Goal: Task Accomplishment & Management: Use online tool/utility

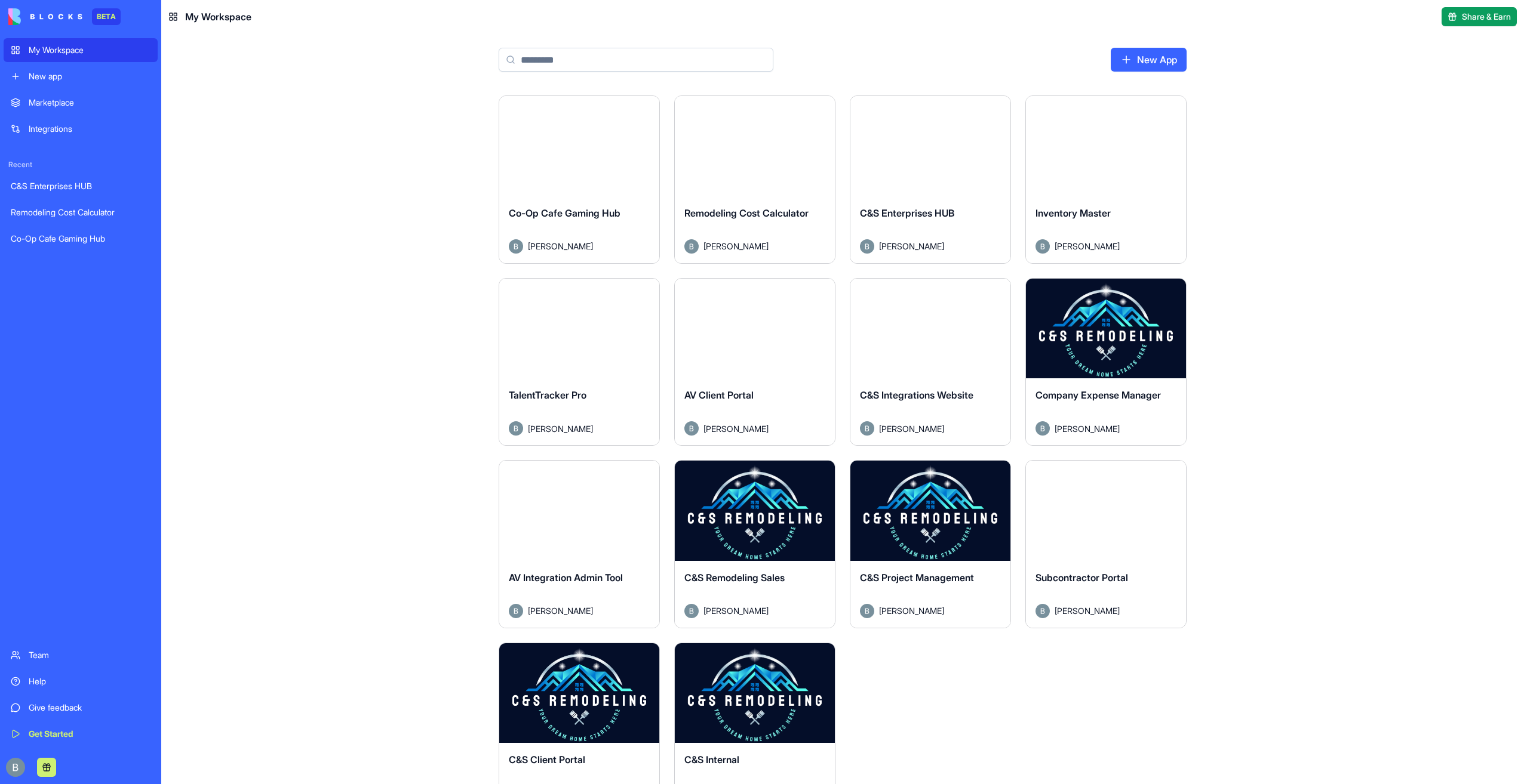
click at [1120, 325] on button "Launch" at bounding box center [1105, 327] width 89 height 24
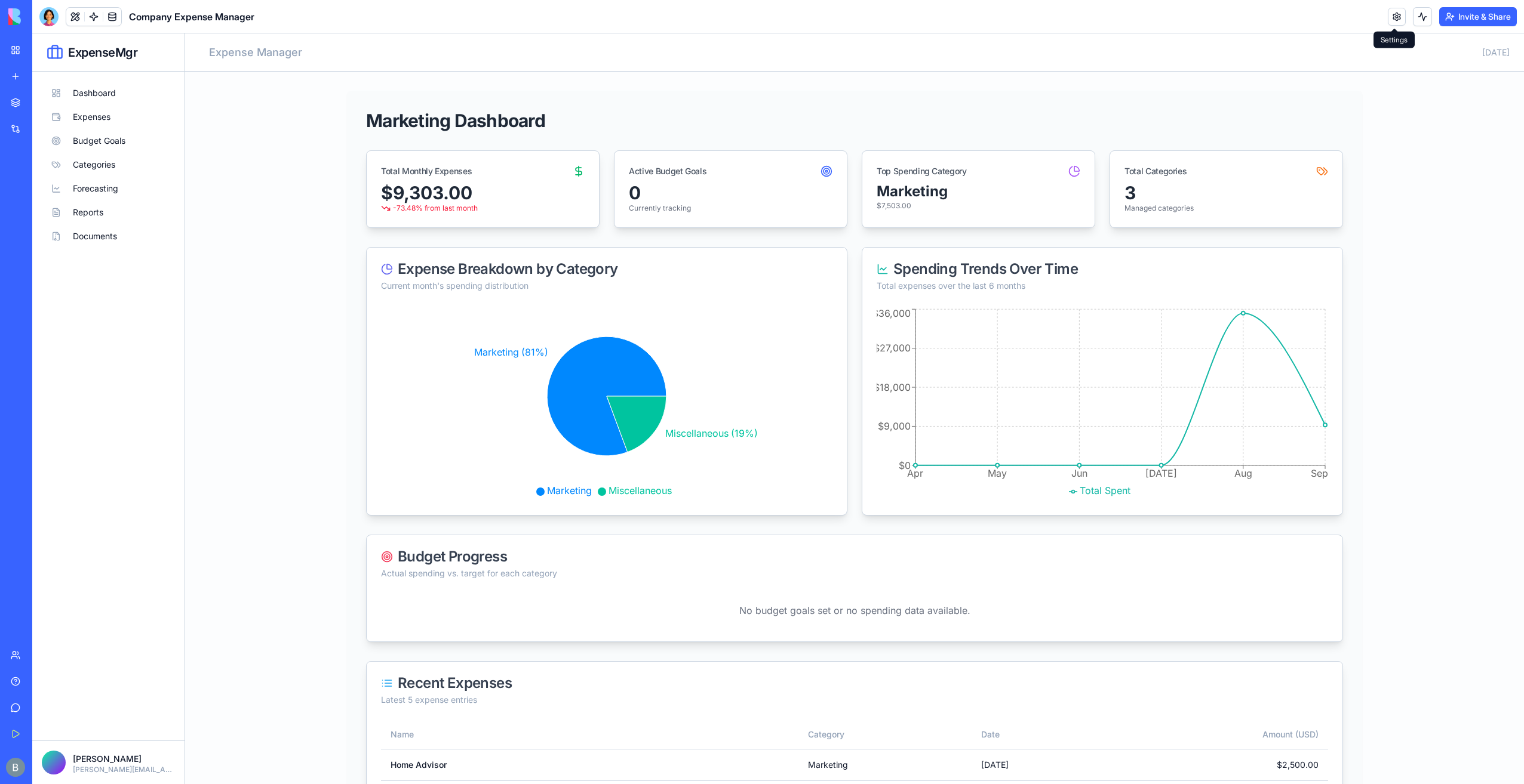
scroll to position [173, 0]
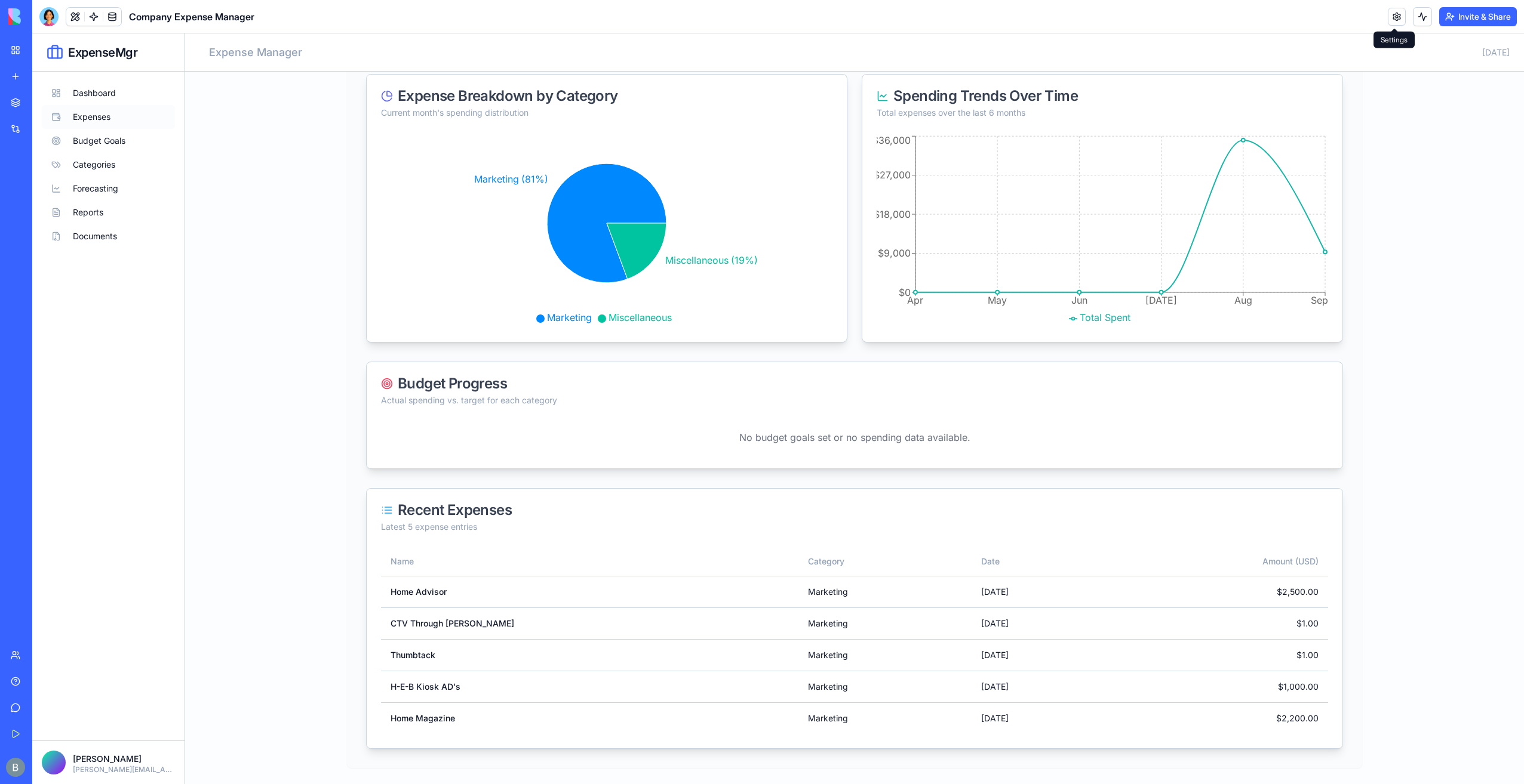
click at [119, 118] on button "Expenses" at bounding box center [108, 117] width 133 height 24
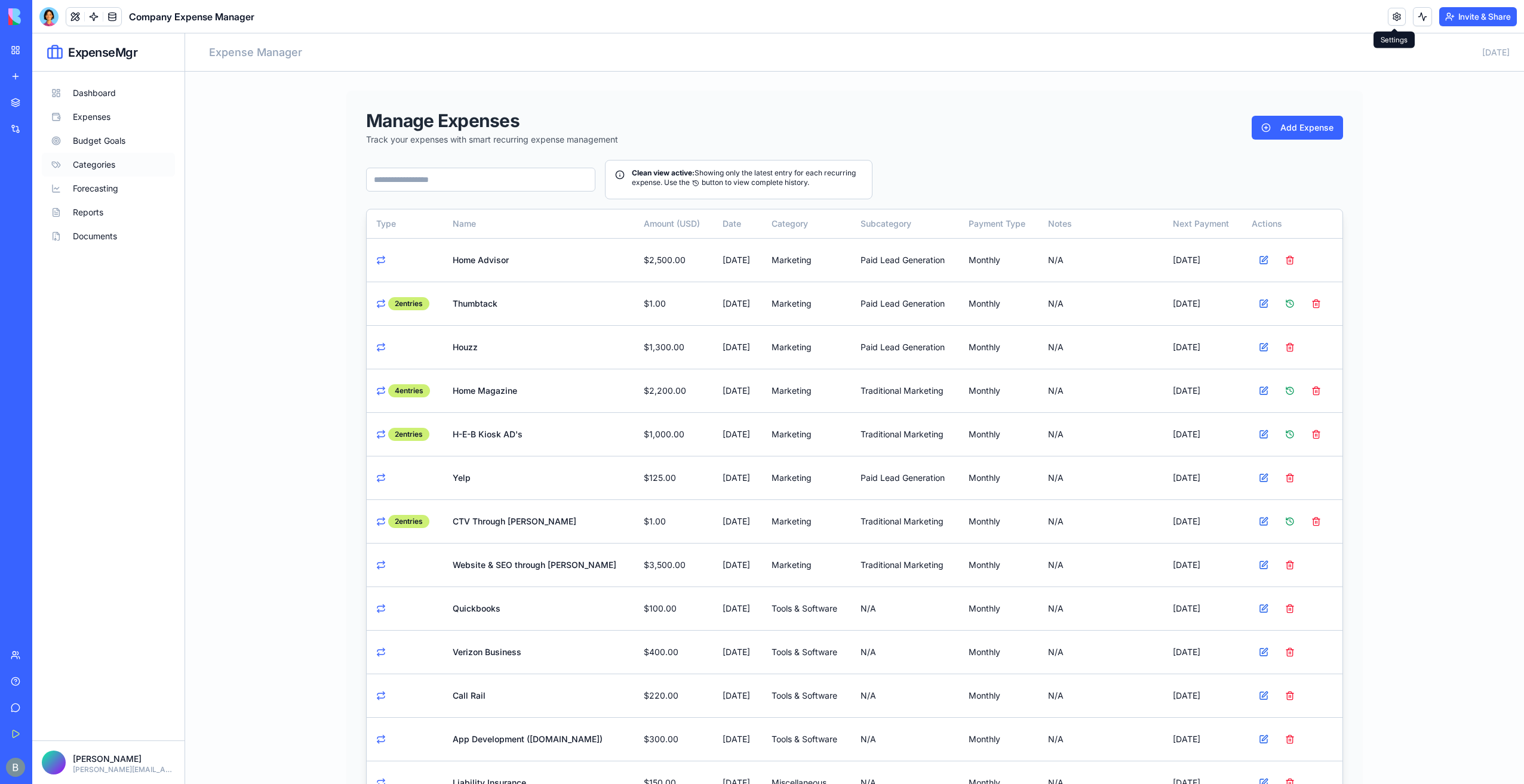
click at [132, 173] on button "Categories" at bounding box center [108, 165] width 133 height 24
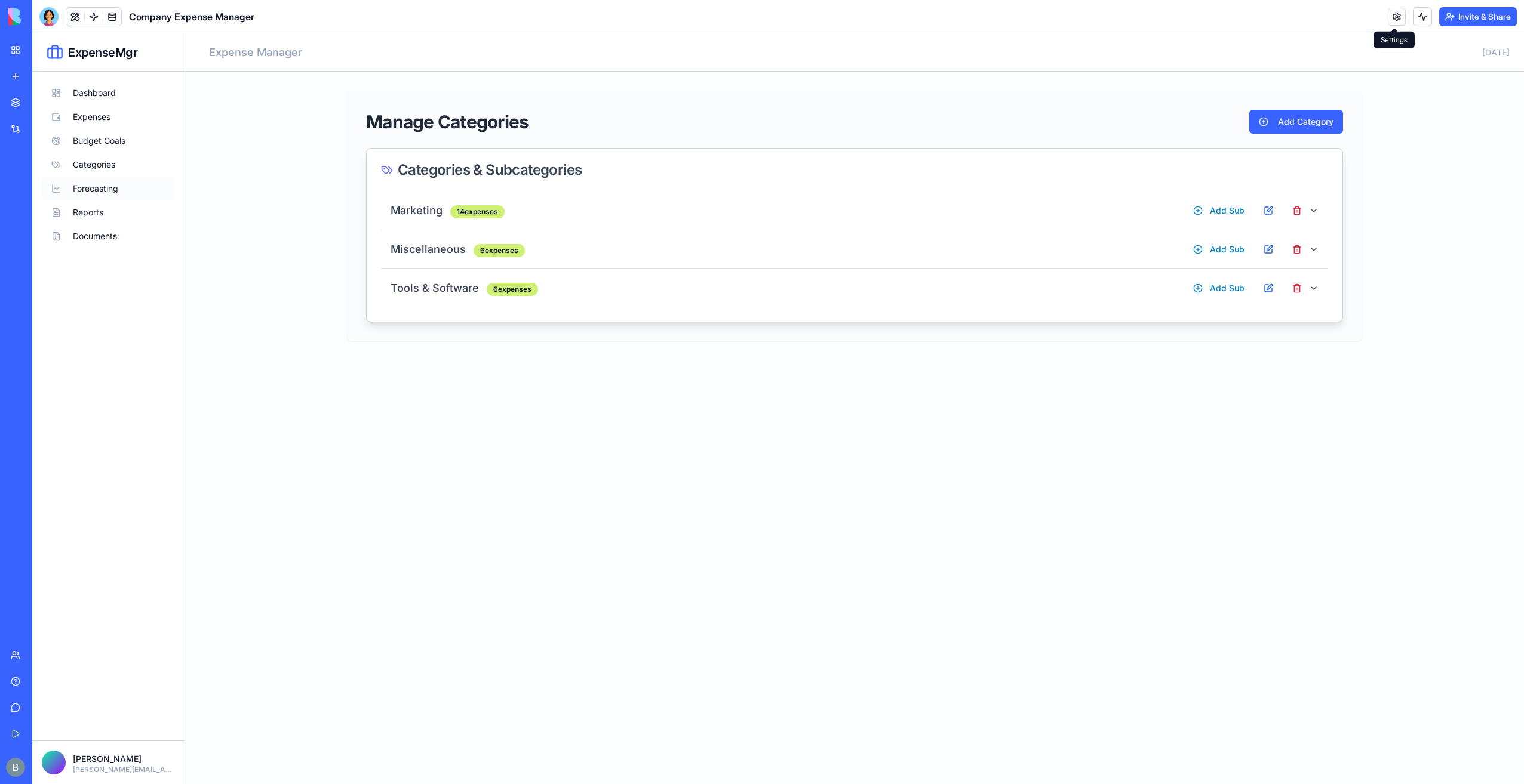
click at [126, 189] on button "Forecasting" at bounding box center [108, 189] width 133 height 24
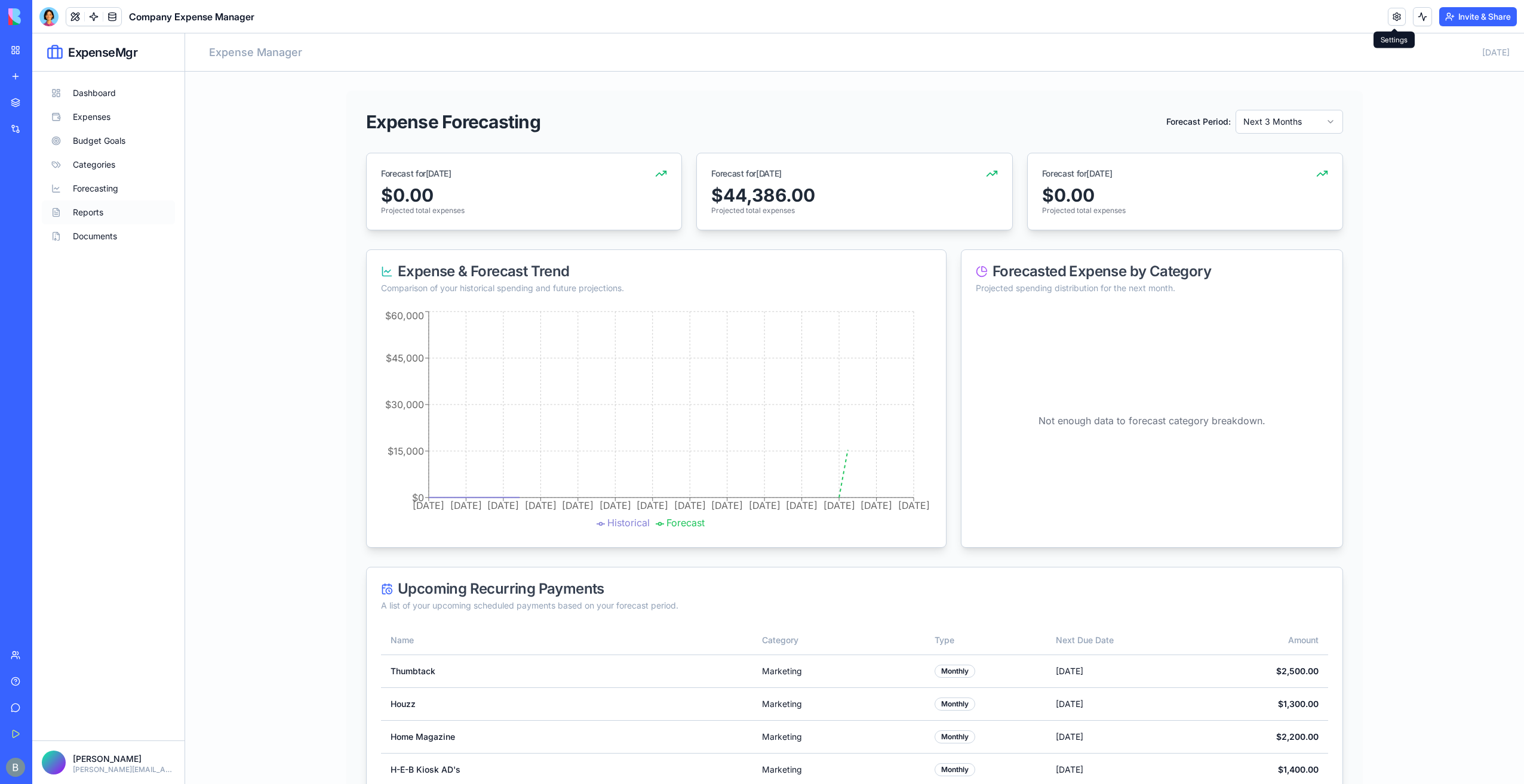
click at [126, 213] on button "Reports" at bounding box center [108, 212] width 133 height 24
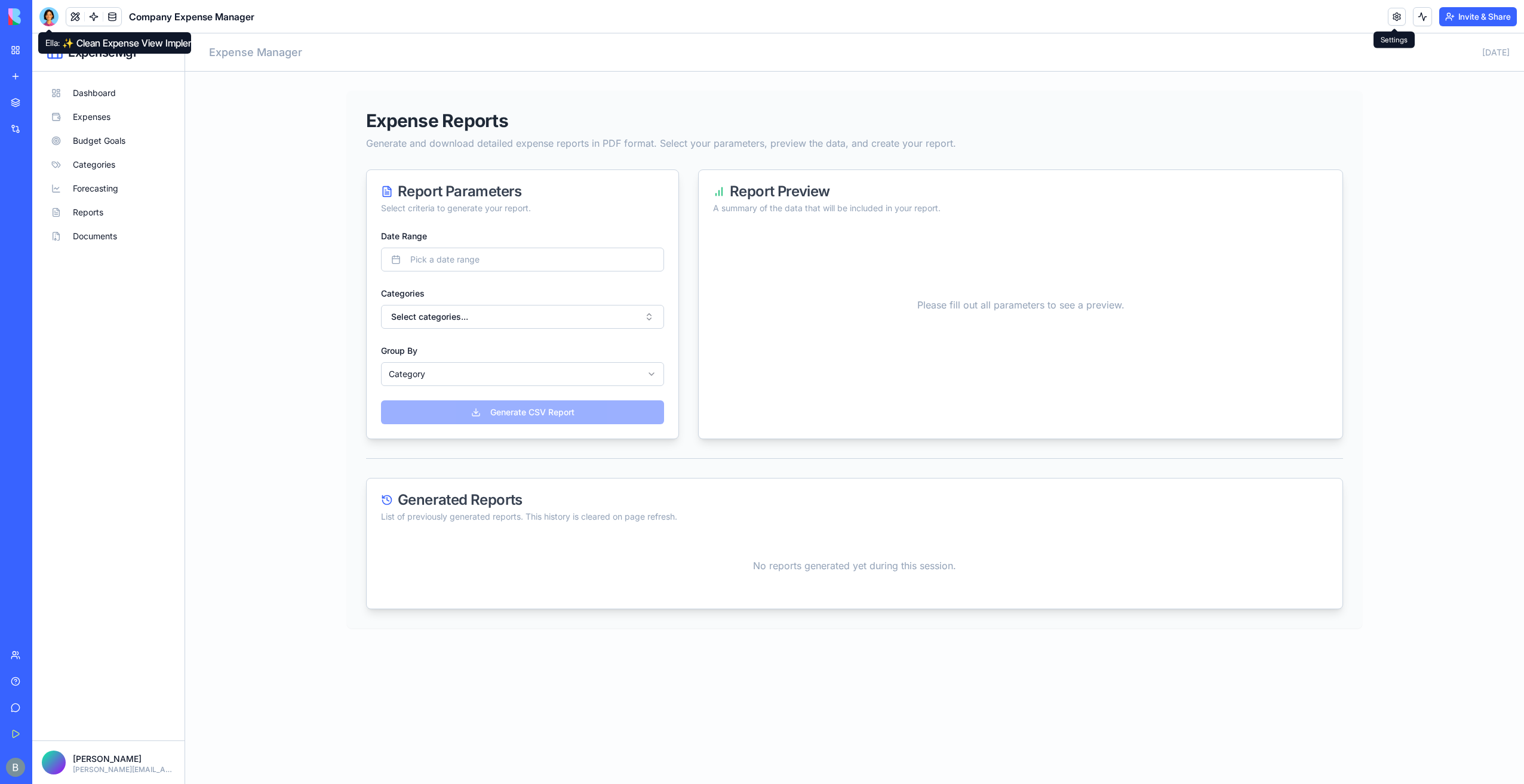
click at [46, 9] on div at bounding box center [49, 17] width 19 height 19
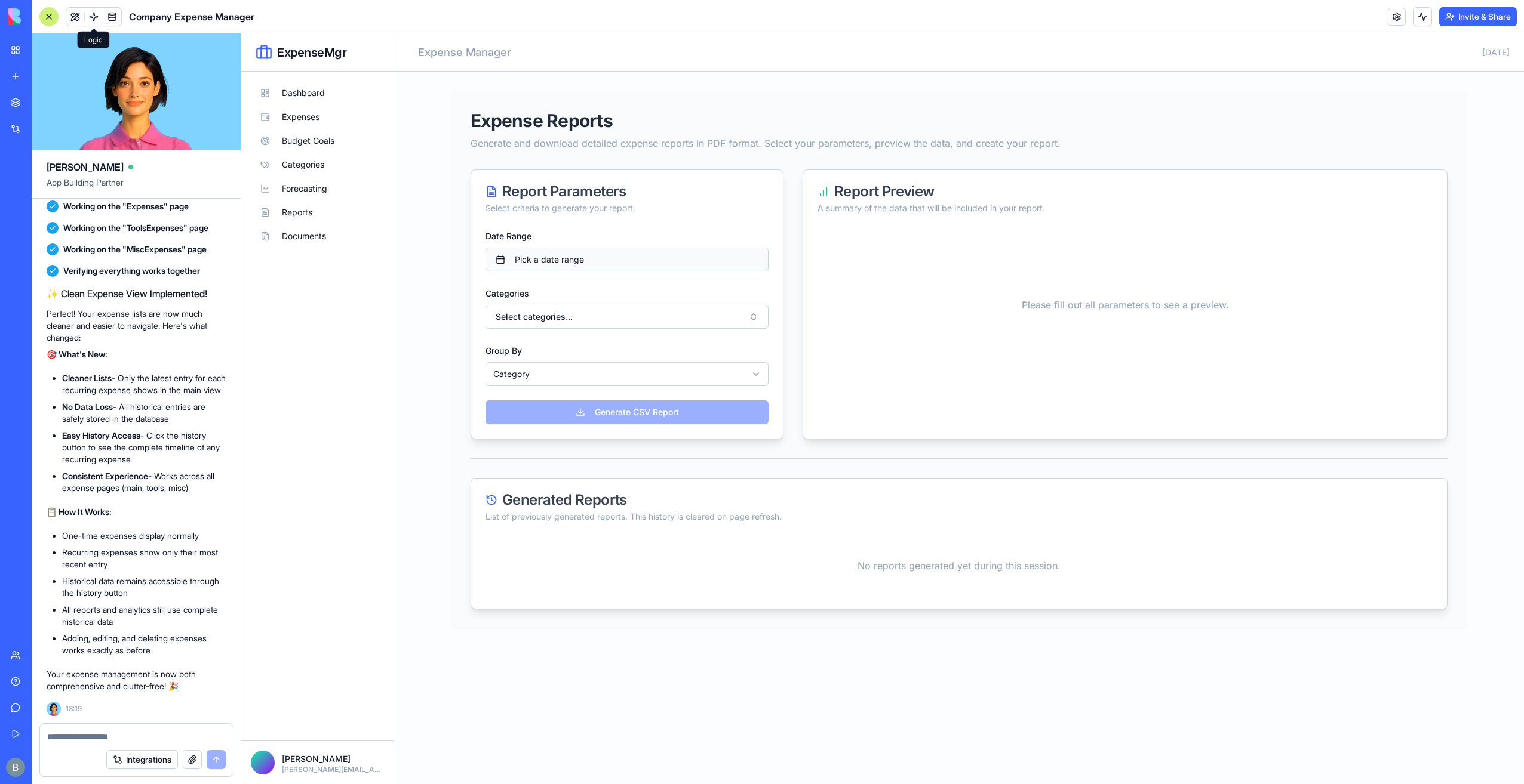
click at [501, 256] on button "Pick a date range" at bounding box center [627, 259] width 283 height 24
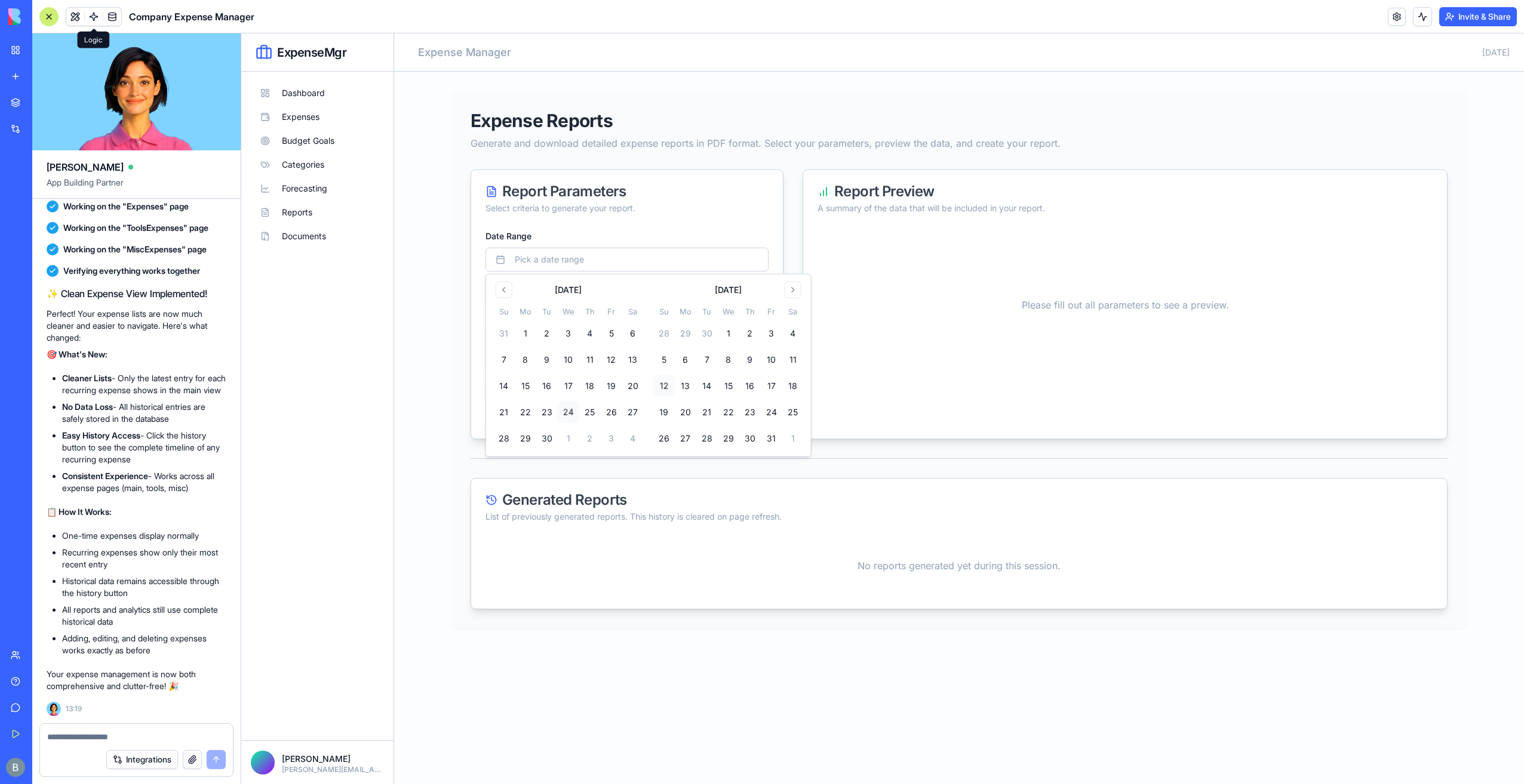
click at [669, 376] on button "12" at bounding box center [664, 386] width 22 height 22
click at [763, 423] on tbody "28 29 30 1 2 3 4 5 6 7 8 9 10 11 12 13 14 15 16 17 18 19 20 21 22 23 24 25 26 2…" at bounding box center [728, 384] width 151 height 131
click at [767, 420] on button "24" at bounding box center [771, 413] width 22 height 22
click at [525, 337] on button "1" at bounding box center [525, 333] width 22 height 22
click at [553, 443] on button "30" at bounding box center [547, 438] width 22 height 22
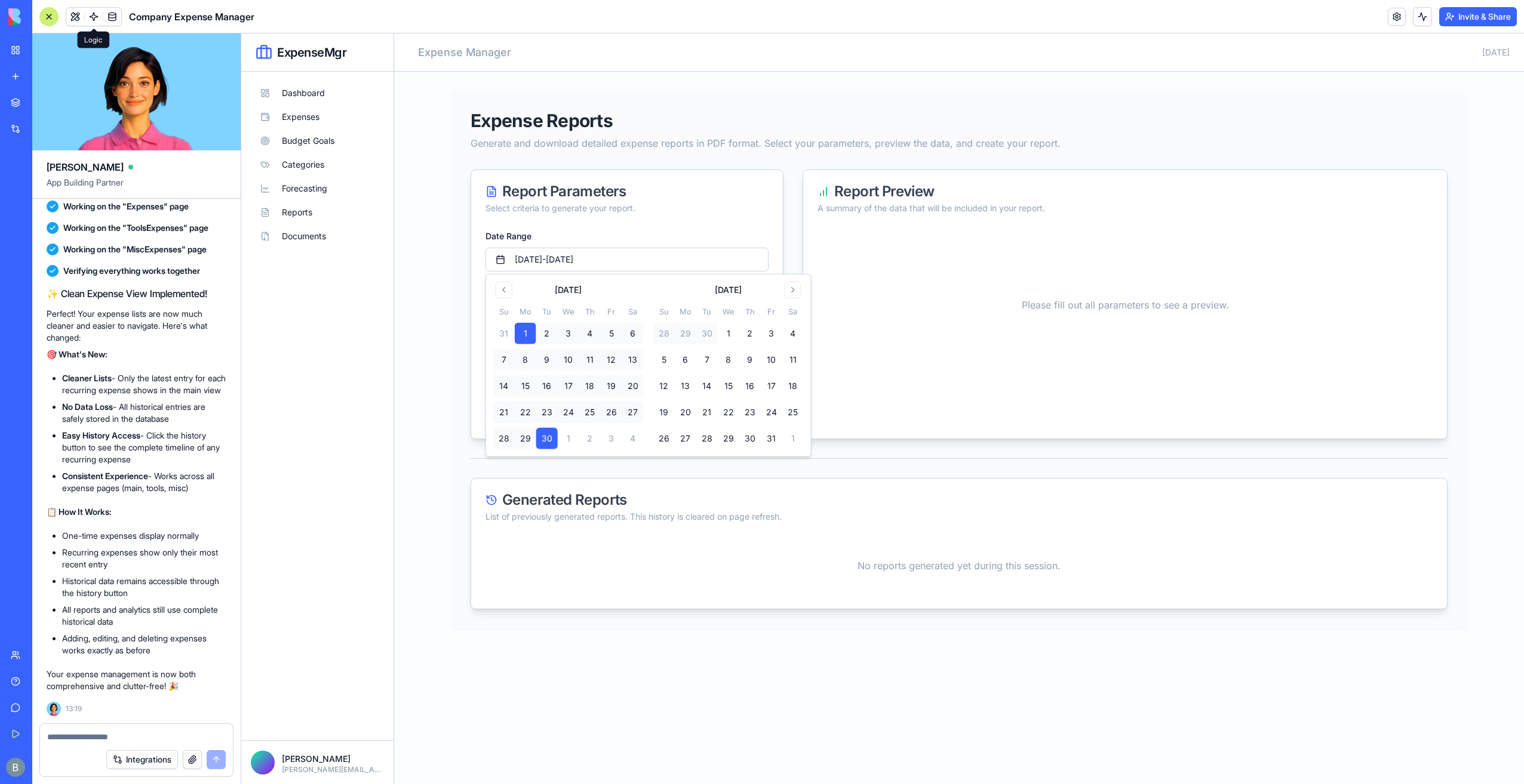
drag, startPoint x: 562, startPoint y: 229, endPoint x: 575, endPoint y: 243, distance: 19.1
click at [563, 229] on div "Date Range [DATE] - [DATE]" at bounding box center [627, 250] width 283 height 43
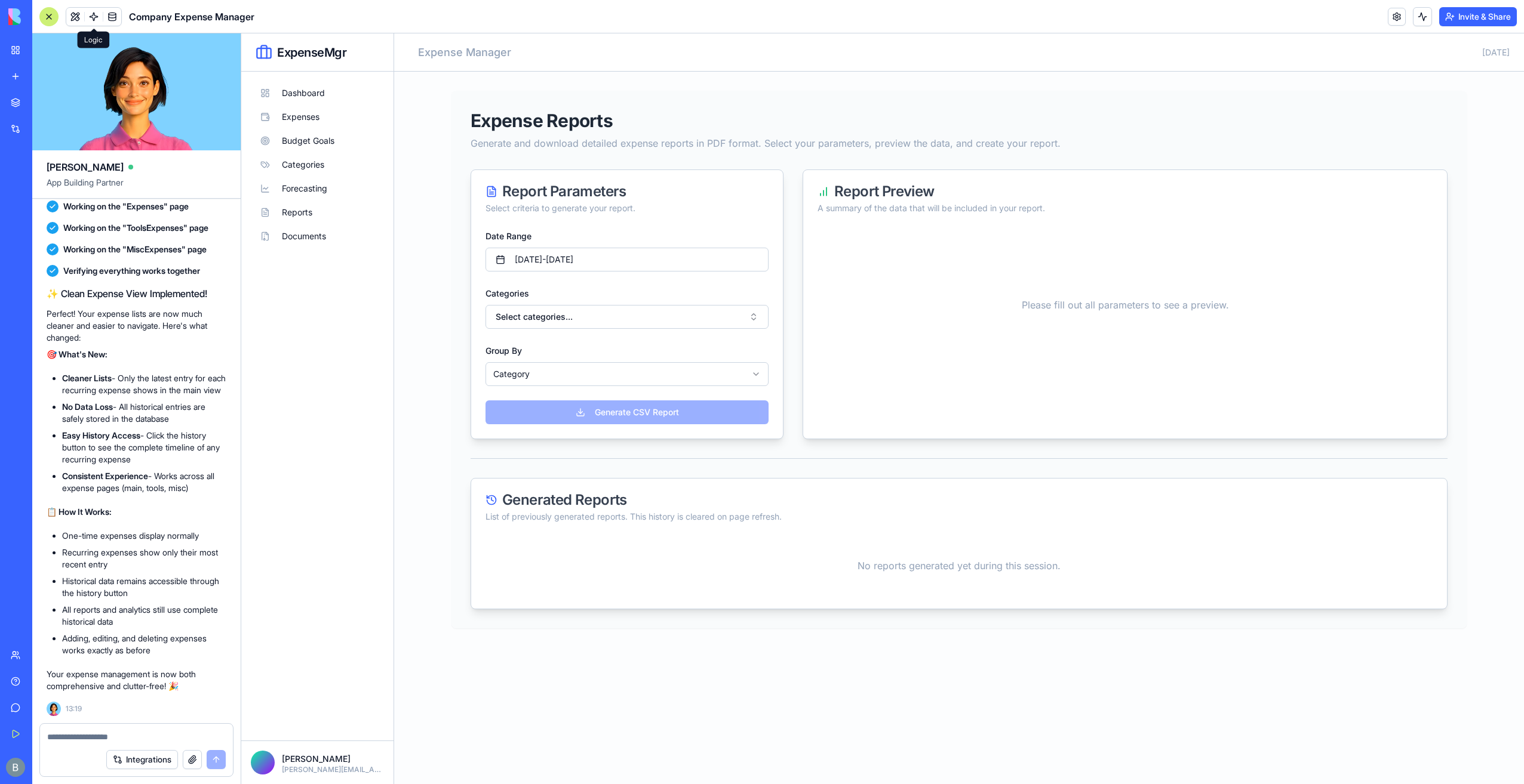
click at [592, 329] on div "Date Range [DATE] - [DATE] Categories Select categories... Group By Category **…" at bounding box center [626, 314] width 312 height 172
click at [590, 325] on button "Select categories..." at bounding box center [627, 317] width 283 height 24
click at [585, 385] on div "Marketing" at bounding box center [627, 390] width 278 height 19
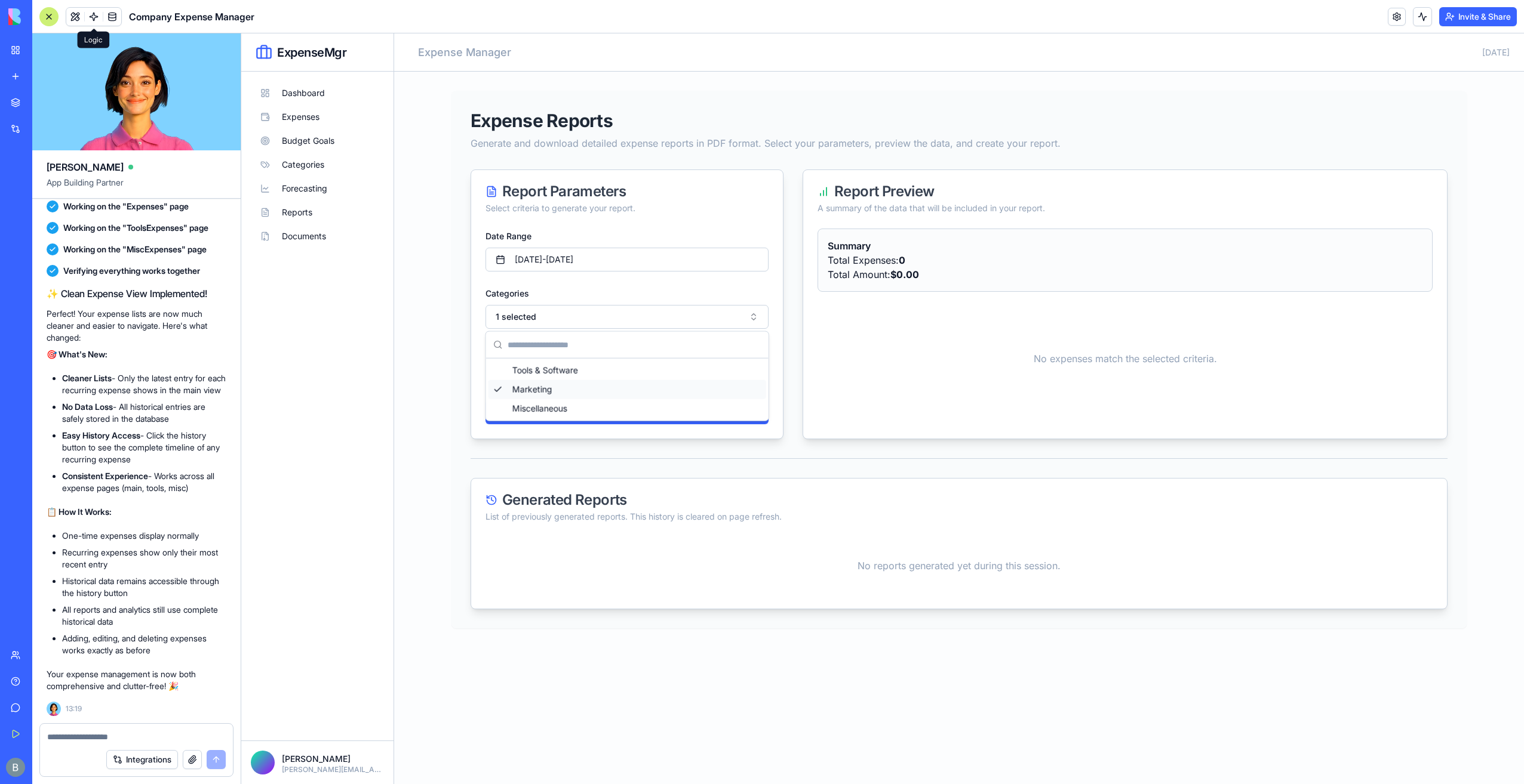
click at [452, 380] on div "Expense Reports Generate and download detailed expense reports in PDF format. S…" at bounding box center [959, 360] width 1015 height 538
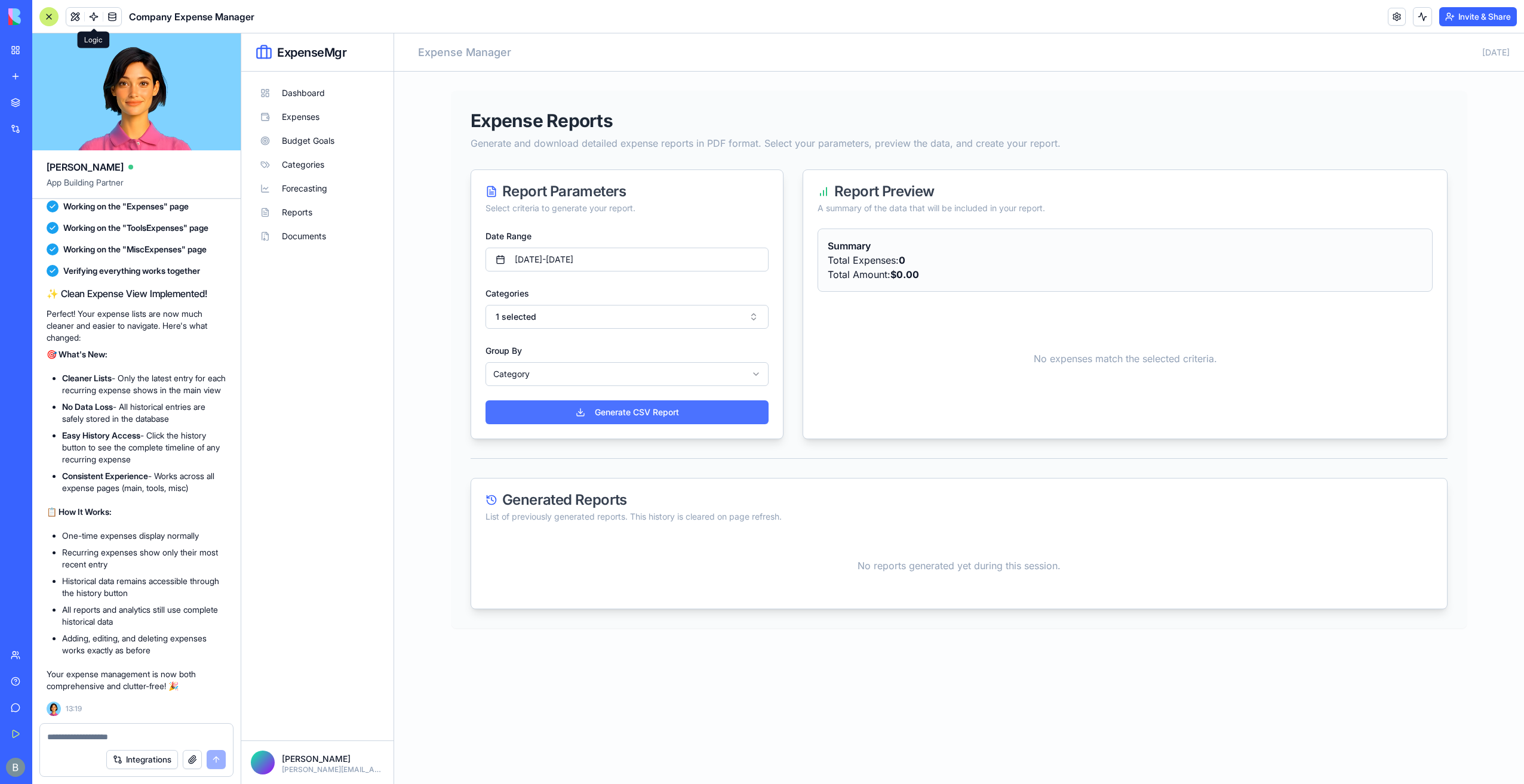
click at [590, 407] on button "Generate CSV Report" at bounding box center [627, 412] width 283 height 24
click at [149, 737] on textarea at bounding box center [137, 737] width 179 height 12
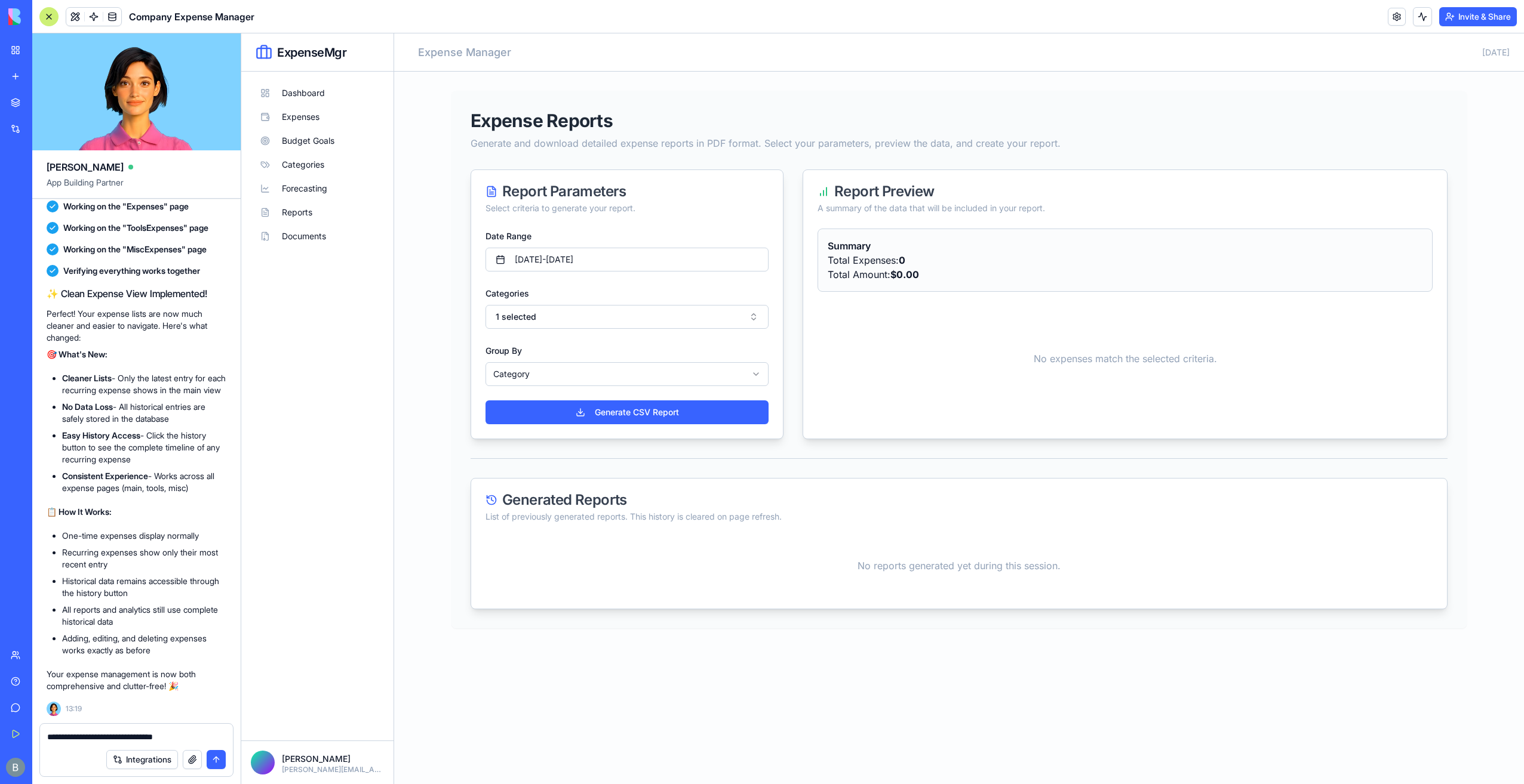
type textarea "**********"
